Goal: Information Seeking & Learning: Find specific fact

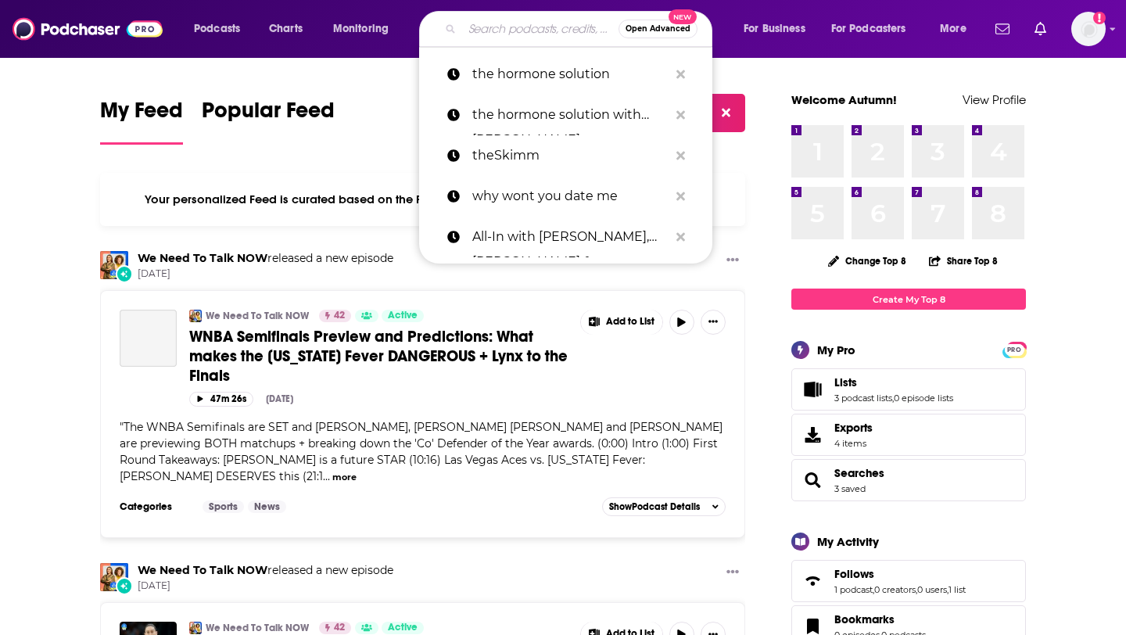
click at [489, 33] on input "Search podcasts, credits, & more..." at bounding box center [540, 28] width 156 height 25
click at [299, 185] on div "Your personalized Feed is curated based on the Podcasts, Creators, Users, and L…" at bounding box center [422, 199] width 645 height 53
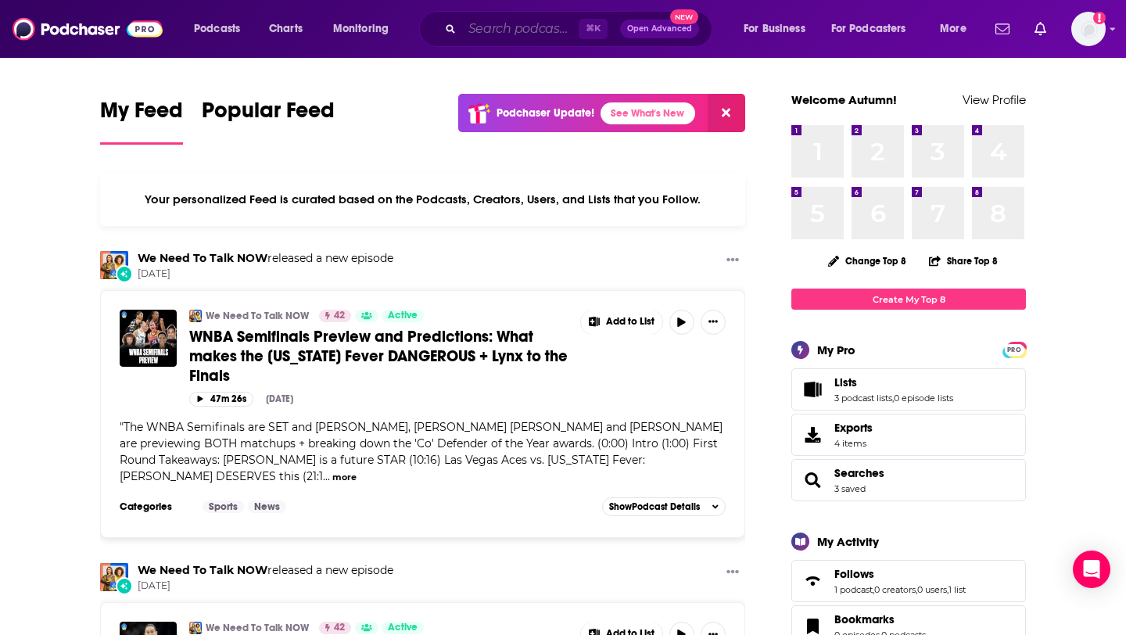
click at [480, 20] on input "Search podcasts, credits, & more..." at bounding box center [520, 28] width 116 height 25
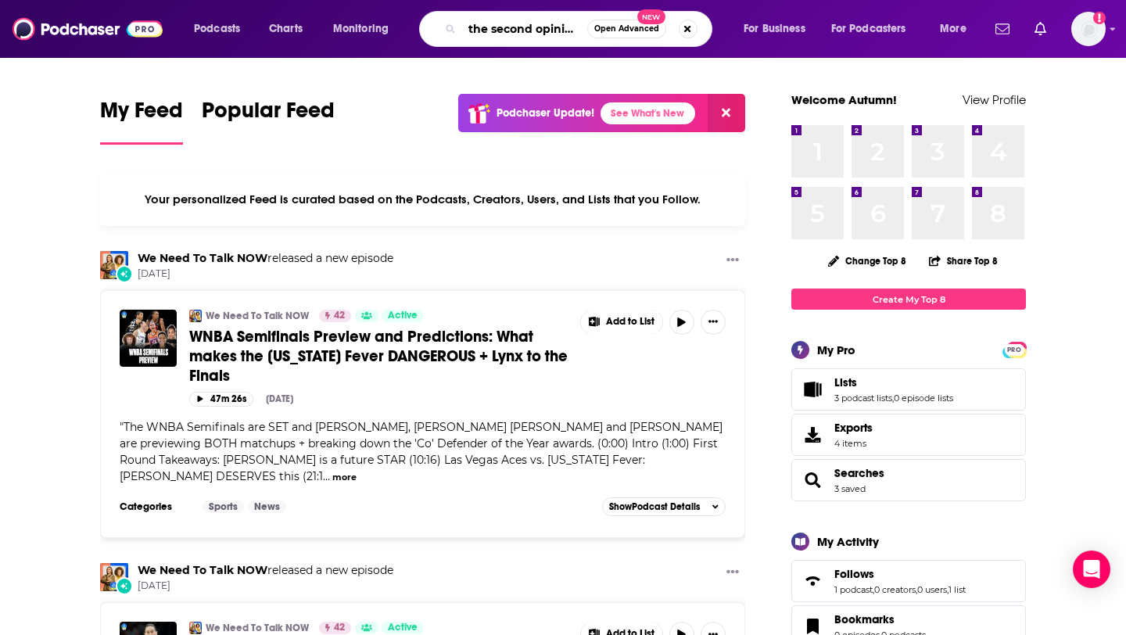
type input "the second opinion"
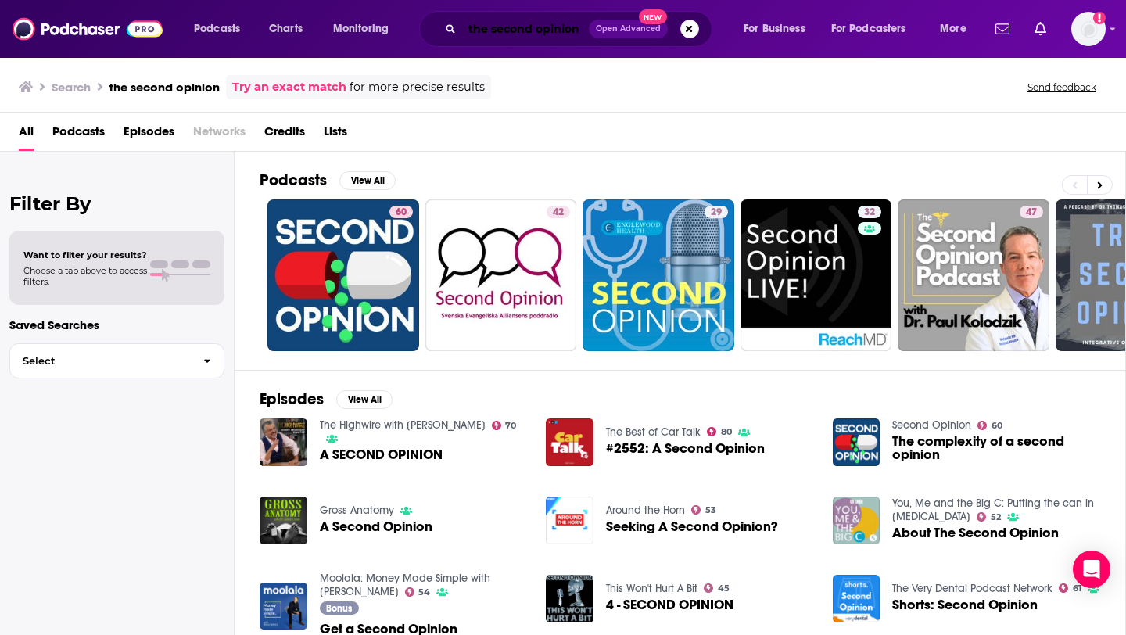
click at [503, 33] on input "the second opinion" at bounding box center [525, 28] width 127 height 25
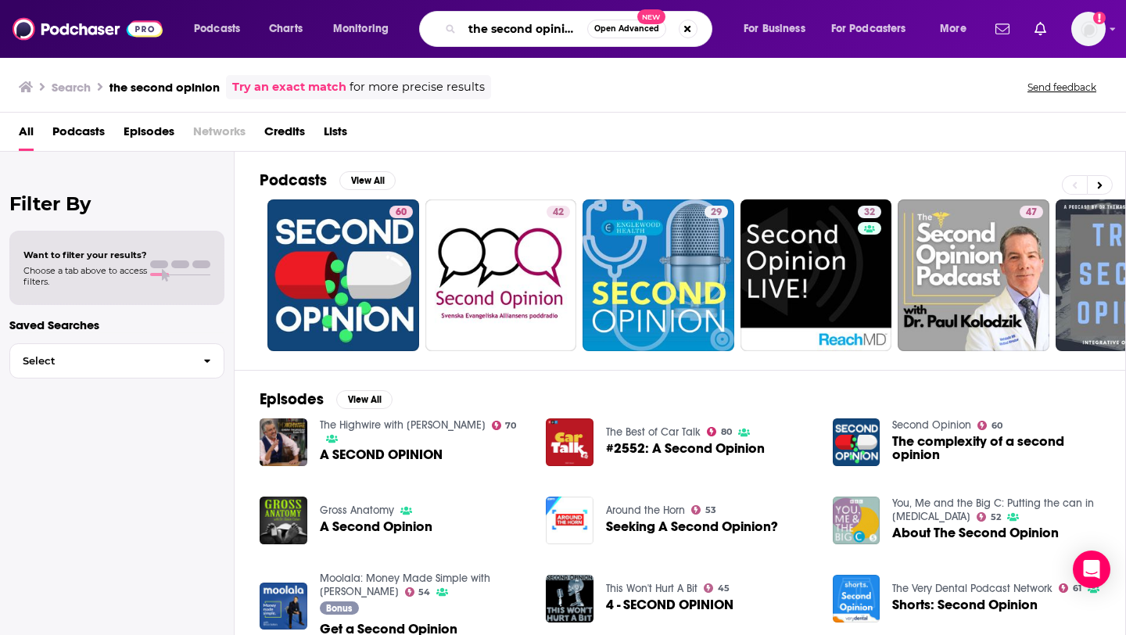
click at [582, 28] on input "the second opinion" at bounding box center [524, 28] width 125 height 25
